Goal: Use online tool/utility: Utilize a website feature to perform a specific function

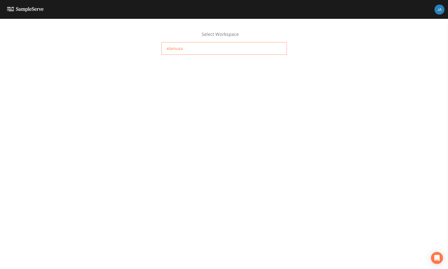
click at [171, 50] on span "elamusa" at bounding box center [175, 48] width 16 height 6
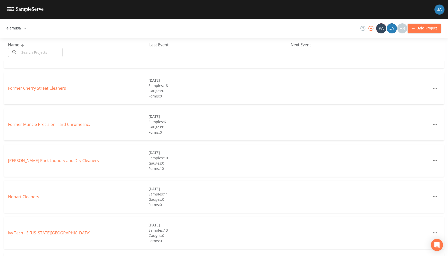
scroll to position [135, 0]
click at [30, 197] on link "Hobart Cleaners" at bounding box center [23, 196] width 31 height 6
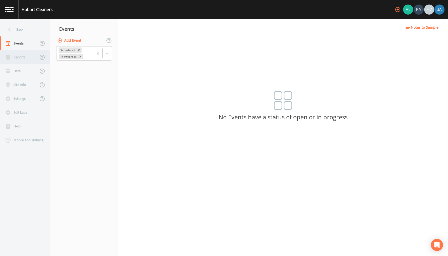
click at [14, 55] on div "Reports" at bounding box center [19, 57] width 38 height 14
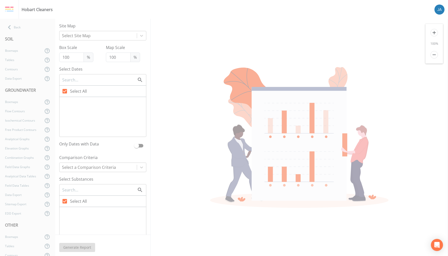
checkbox input "false"
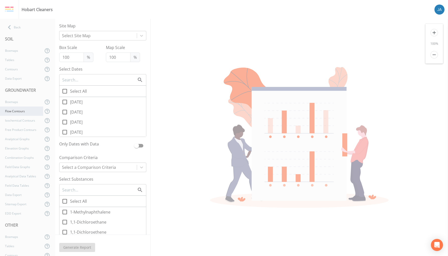
click at [18, 112] on div "Flow Contours" at bounding box center [21, 111] width 43 height 9
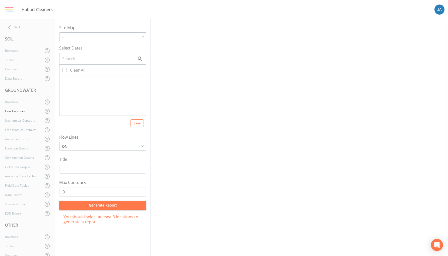
checkbox input "true"
type input "5"
click at [64, 69] on input "Clear All" at bounding box center [62, 67] width 5 height 5
checkbox input "false"
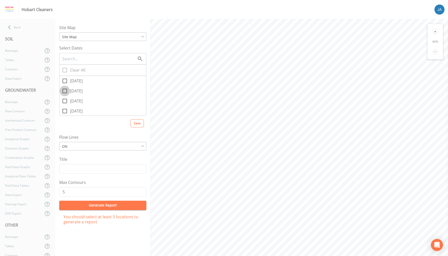
click at [66, 91] on icon at bounding box center [65, 91] width 6 height 6
click at [65, 91] on input "[DATE]" at bounding box center [62, 88] width 5 height 5
checkbox input "true"
click at [436, 31] on icon at bounding box center [436, 32] width 6 height 6
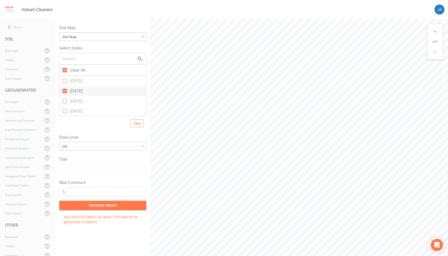
click at [436, 31] on icon at bounding box center [436, 32] width 6 height 6
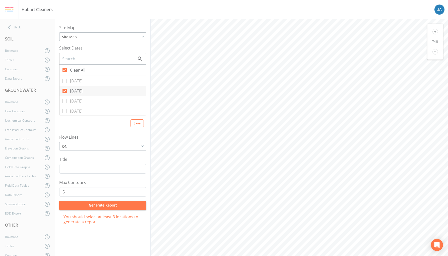
click at [436, 31] on icon at bounding box center [436, 32] width 6 height 6
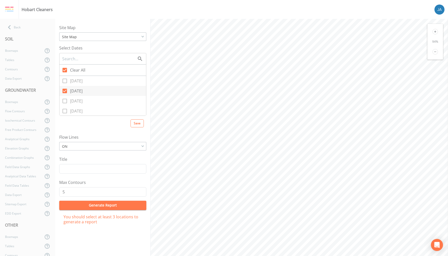
click at [436, 31] on icon at bounding box center [436, 32] width 6 height 6
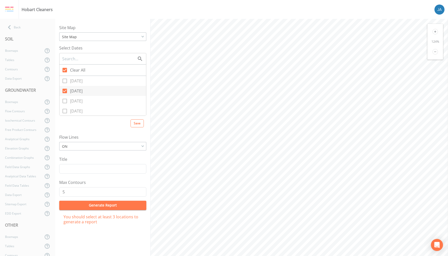
click at [436, 31] on icon at bounding box center [436, 32] width 6 height 6
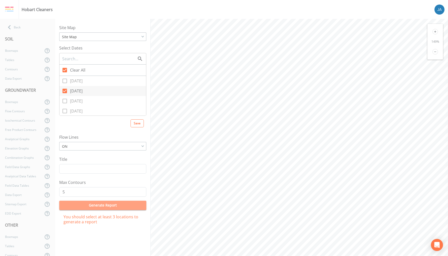
click at [109, 205] on button "Generate Report" at bounding box center [102, 205] width 87 height 9
click at [99, 203] on button "Generate Report" at bounding box center [102, 205] width 87 height 9
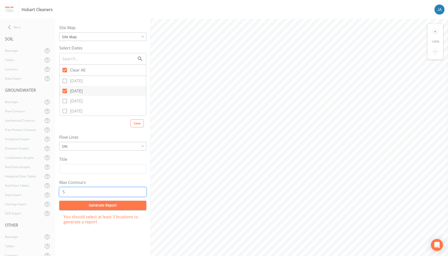
drag, startPoint x: 74, startPoint y: 193, endPoint x: 53, endPoint y: 193, distance: 20.8
click at [53, 193] on div "Back SOIL Boxmaps Tables Contours Data Export GROUNDWATER Boxmaps Flow Contours…" at bounding box center [224, 137] width 448 height 237
type input "7"
click at [70, 203] on button "Generate Report" at bounding box center [102, 205] width 87 height 9
